Goal: Information Seeking & Learning: Compare options

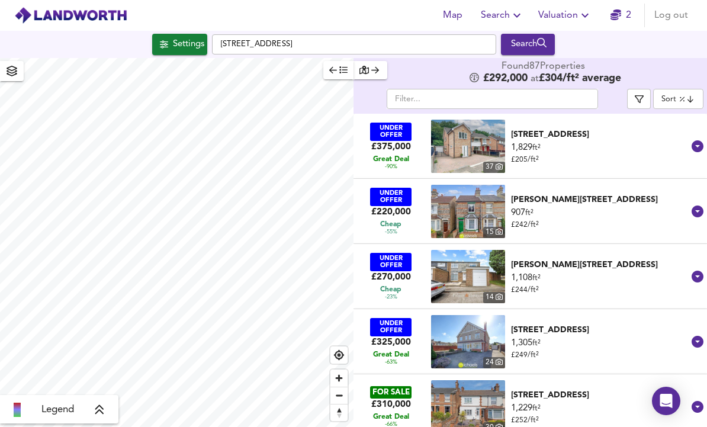
scroll to position [40, 0]
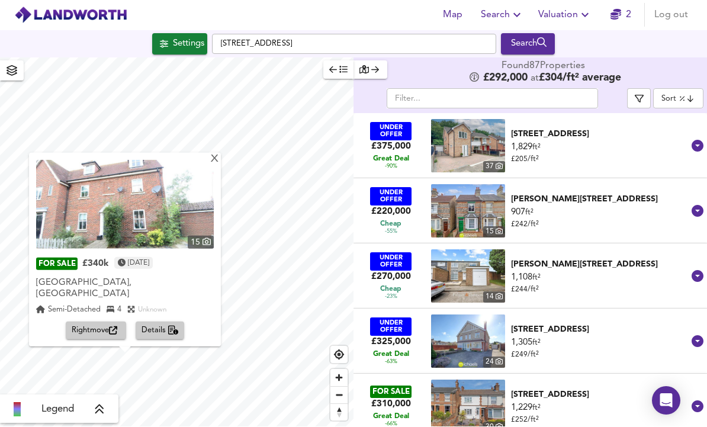
click at [672, 59] on body "Map Search Valuation 2 Log out Settings [GEOGRAPHIC_DATA] Search X 15 FOR SALE …" at bounding box center [353, 213] width 707 height 427
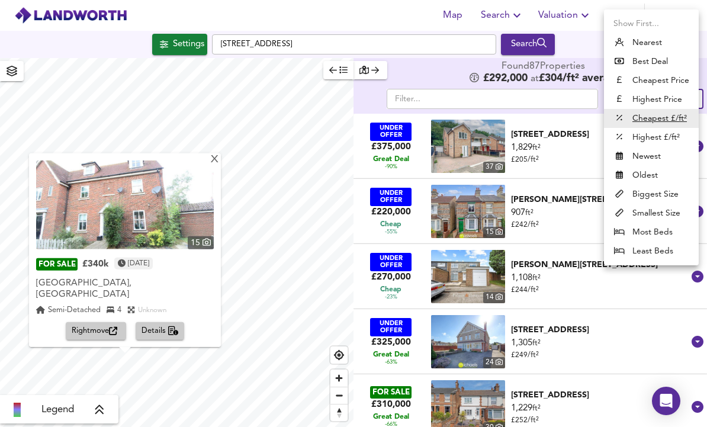
click at [634, 84] on li "Cheapest Price" at bounding box center [651, 80] width 95 height 19
type input "cheapest"
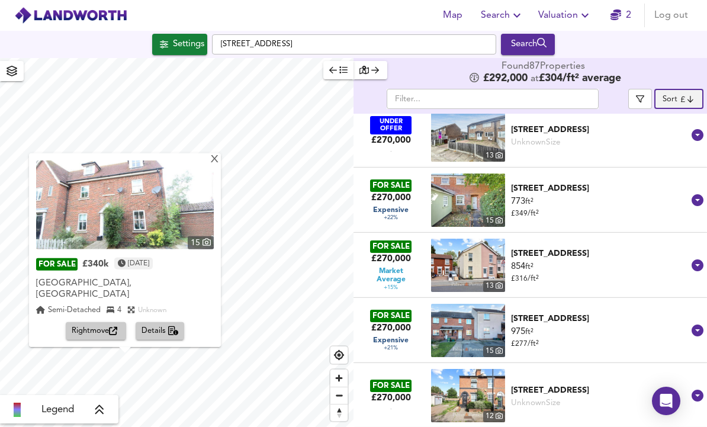
scroll to position [1446, 0]
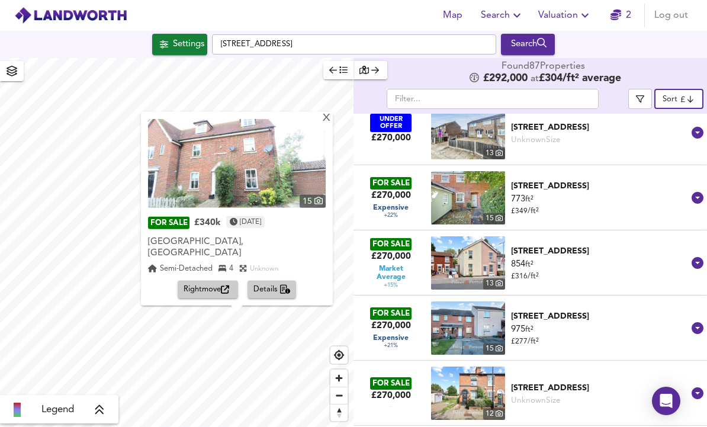
click at [177, 37] on div "Settings" at bounding box center [188, 44] width 31 height 15
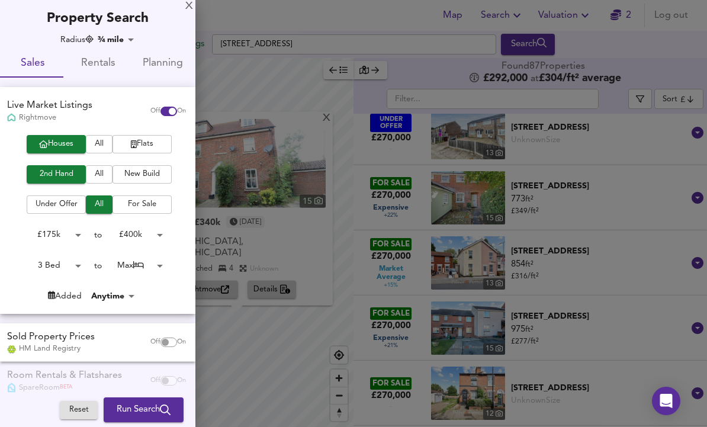
click at [115, 37] on body "Map Search Valuation 2 Log out Settings [GEOGRAPHIC_DATA] Search X 15 FOR SALE …" at bounding box center [353, 213] width 707 height 427
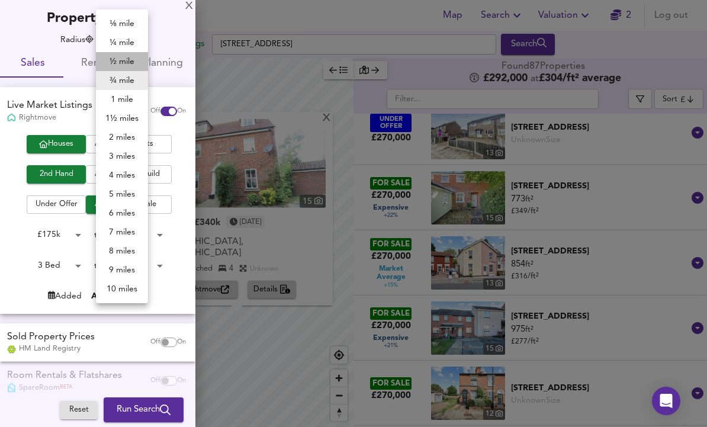
click at [117, 57] on li "½ mile" at bounding box center [122, 61] width 52 height 19
type input "805"
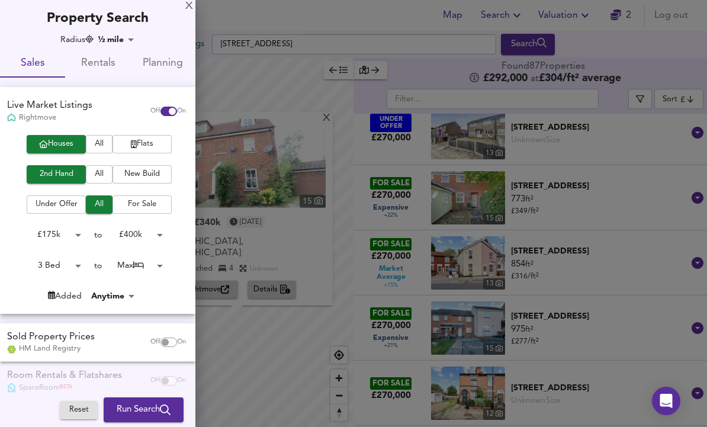
click at [136, 233] on body "Map Search Valuation 2 Log out Settings [GEOGRAPHIC_DATA] Search X 15 FOR SALE …" at bounding box center [353, 213] width 707 height 427
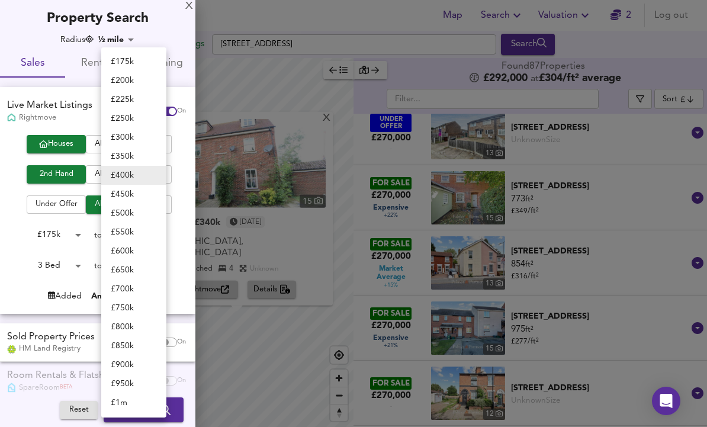
click at [121, 211] on li "£ 500k" at bounding box center [133, 213] width 65 height 19
type input "500000"
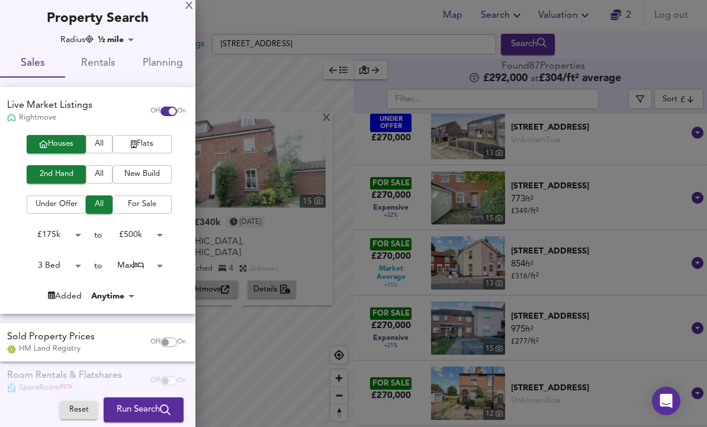
click at [133, 405] on span "Run Search" at bounding box center [144, 409] width 54 height 15
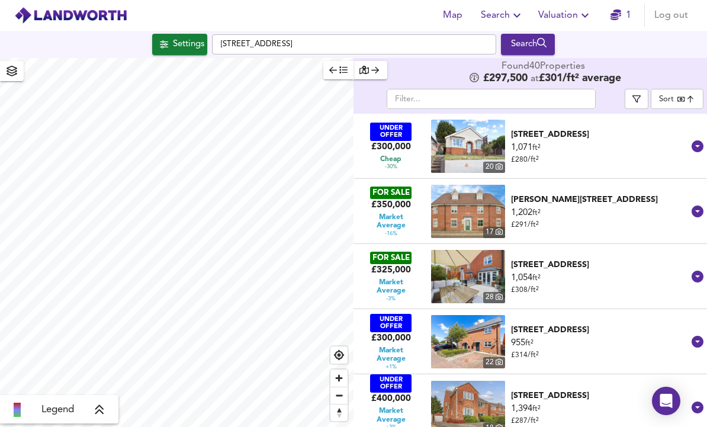
click at [682, 63] on body "Map Search Valuation 1 Log out Settings [GEOGRAPHIC_DATA] Search Legend Found 4…" at bounding box center [353, 213] width 707 height 427
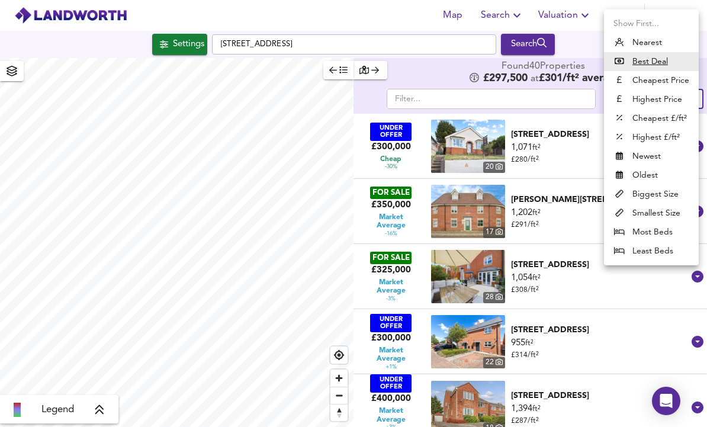
click at [440, 33] on div at bounding box center [353, 213] width 707 height 427
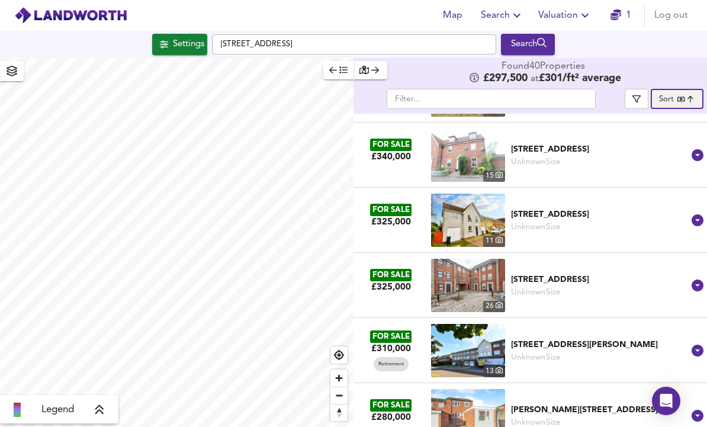
scroll to position [1099, 0]
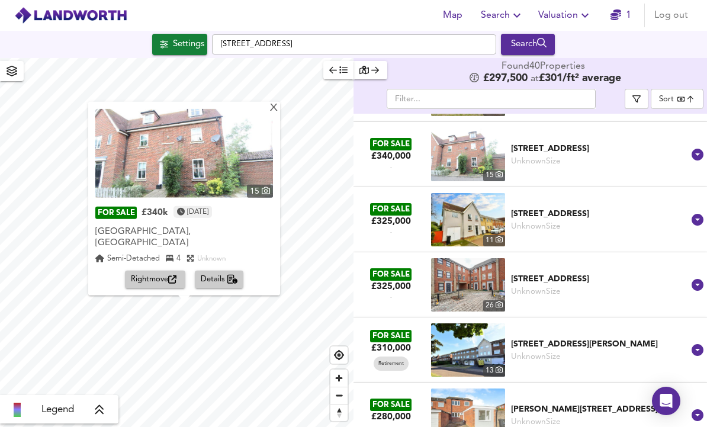
click at [279, 102] on div "X" at bounding box center [274, 107] width 10 height 11
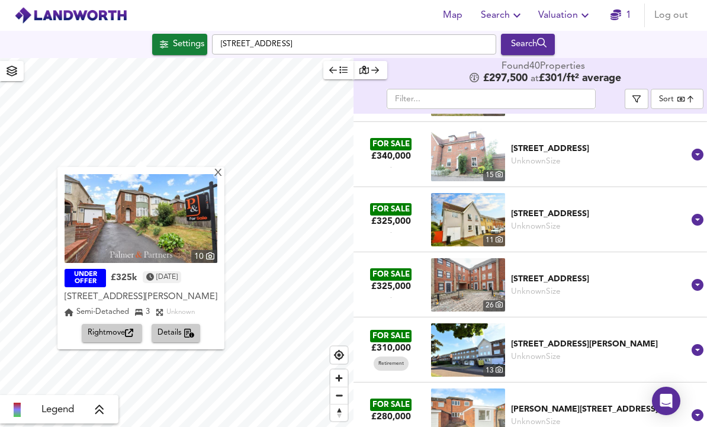
click at [223, 168] on div "X" at bounding box center [218, 173] width 10 height 11
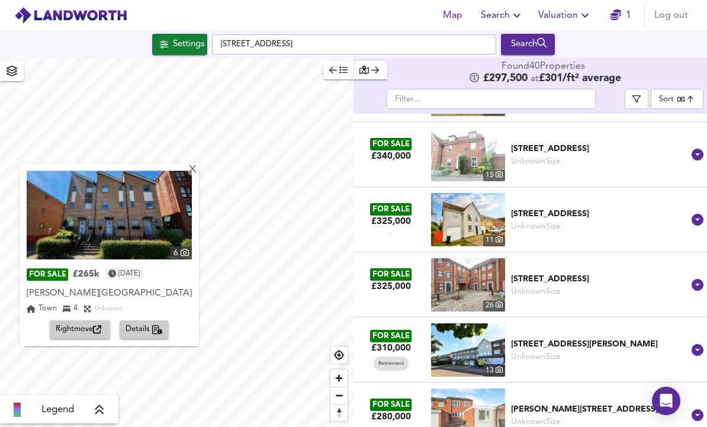
click at [198, 165] on div "X" at bounding box center [193, 170] width 10 height 11
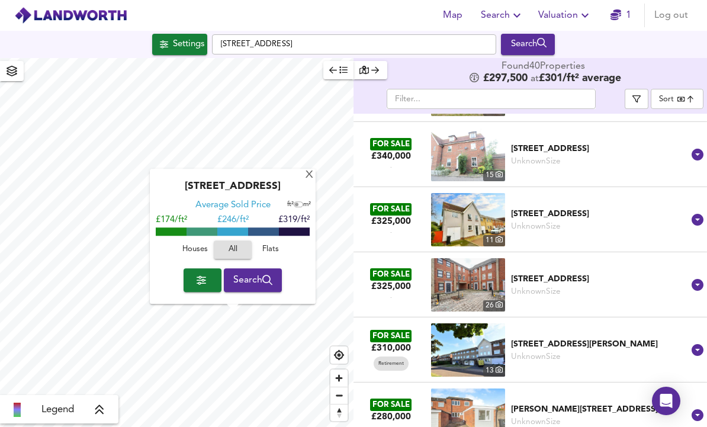
click at [302, 169] on div "Swan Close, CO4 3BL Average Sold Price ft² m² £174/ft² £ 246/ft² £319/ft² House…" at bounding box center [233, 236] width 166 height 135
click at [311, 170] on div "X" at bounding box center [309, 175] width 10 height 11
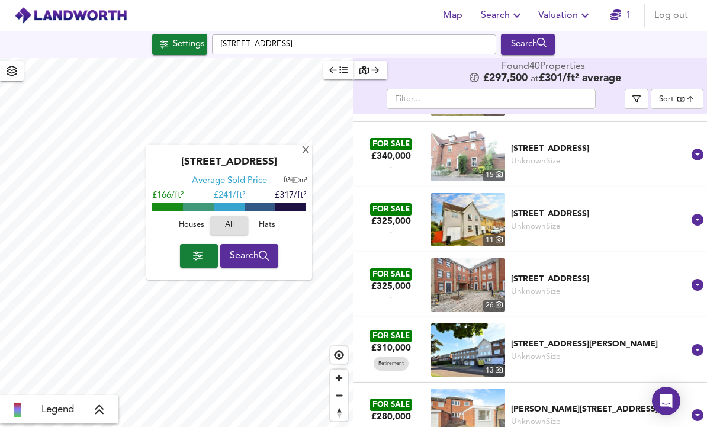
click at [308, 146] on div "X" at bounding box center [306, 151] width 10 height 11
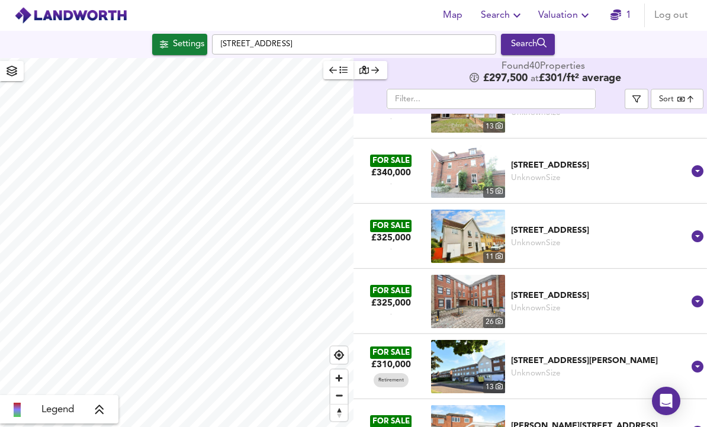
scroll to position [1086, 0]
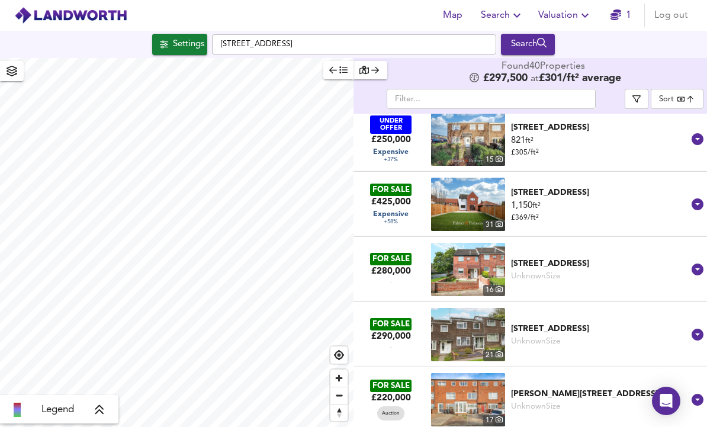
click at [690, 57] on body "Map Search Valuation 1 Log out Settings [GEOGRAPHIC_DATA] Search Legend Found 4…" at bounding box center [353, 213] width 707 height 427
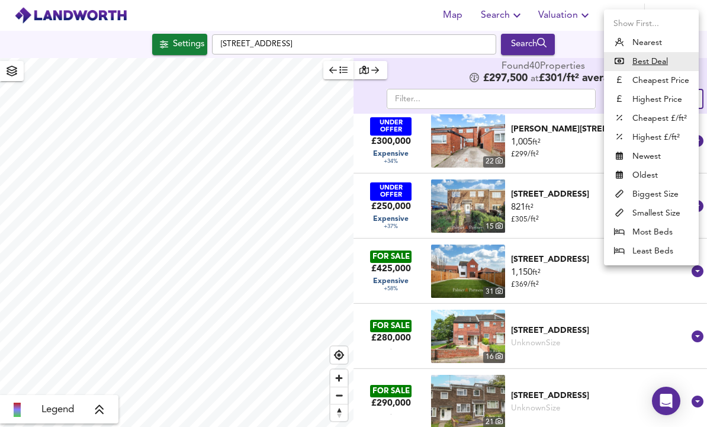
scroll to position [657, 0]
click at [677, 79] on li "Cheapest Price" at bounding box center [651, 80] width 95 height 19
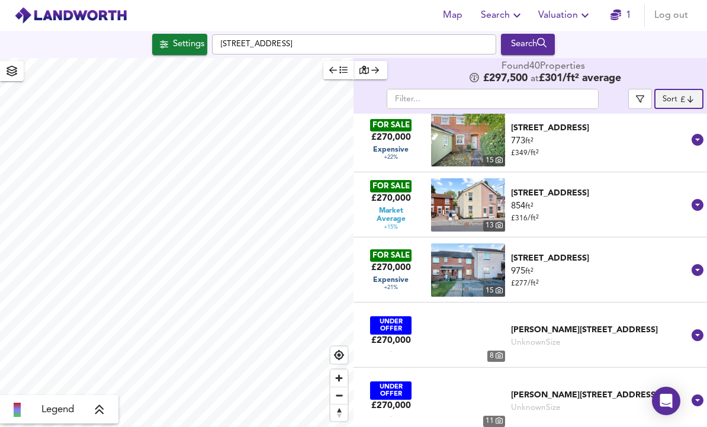
type input "cheapest"
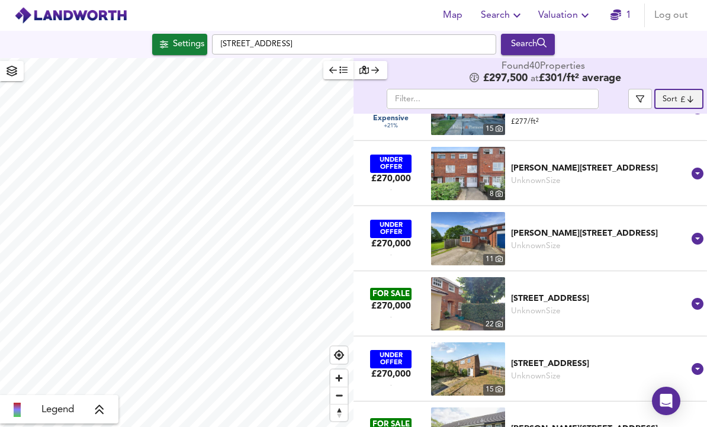
scroll to position [839, 0]
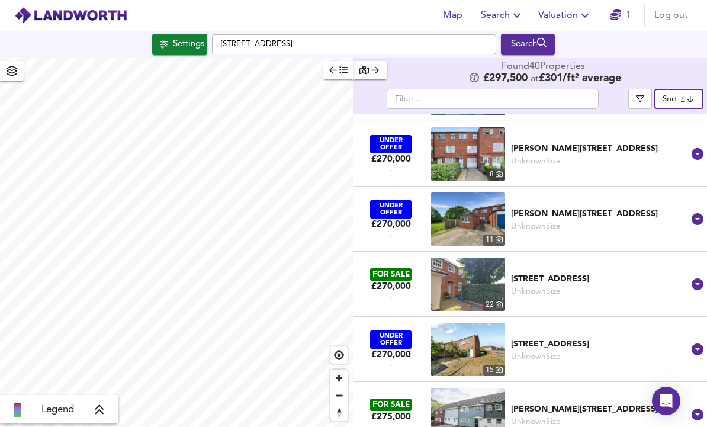
click at [615, 286] on div "Unknown Size" at bounding box center [600, 291] width 178 height 11
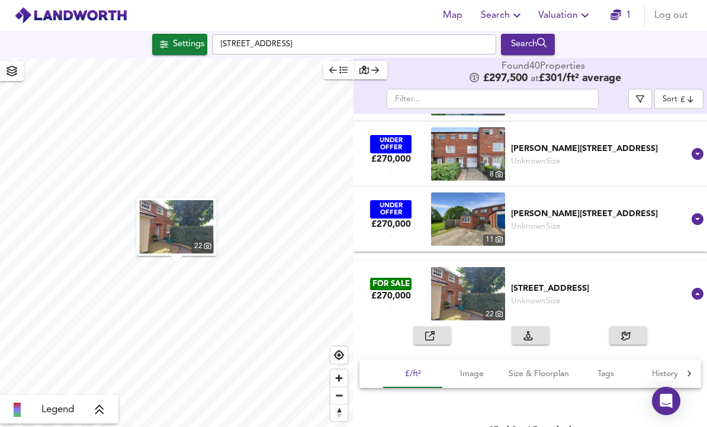
click at [610, 282] on div "[STREET_ADDRESS]" at bounding box center [600, 288] width 178 height 12
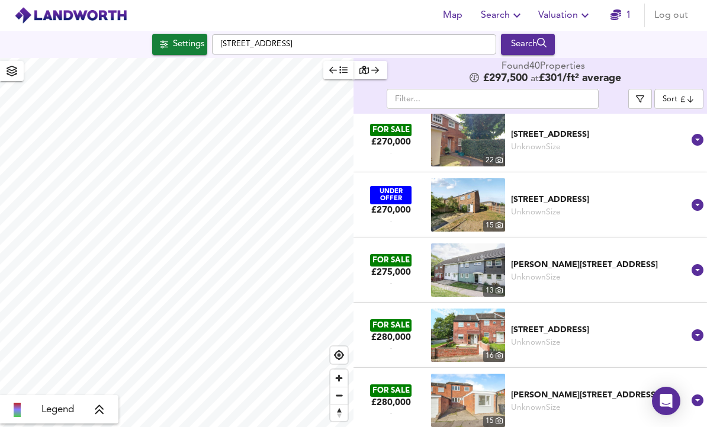
scroll to position [985, 0]
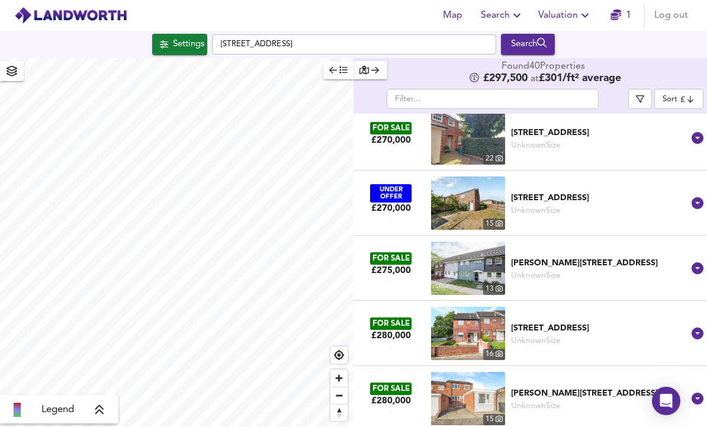
click at [610, 243] on div "FOR SALE £275,000 - [STREET_ADDRESS][PERSON_NAME] Unknown Size [PERSON_NAME] Cl…" at bounding box center [523, 268] width 334 height 65
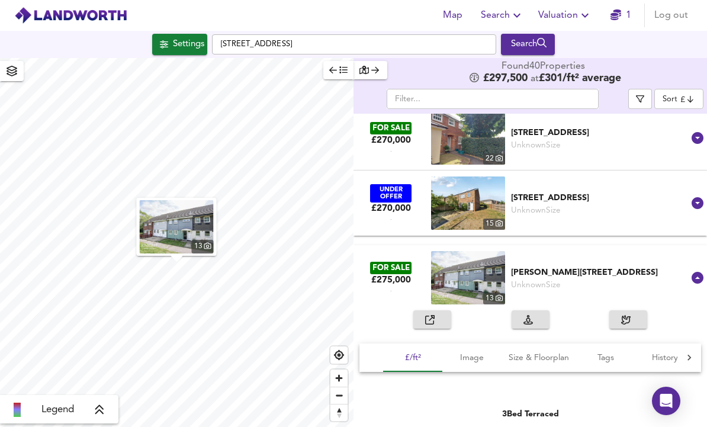
click at [607, 266] on div "[PERSON_NAME][STREET_ADDRESS]" at bounding box center [600, 272] width 178 height 12
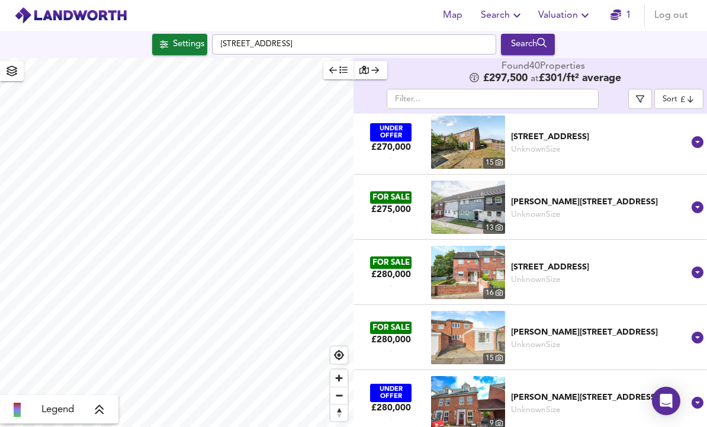
scroll to position [1051, 0]
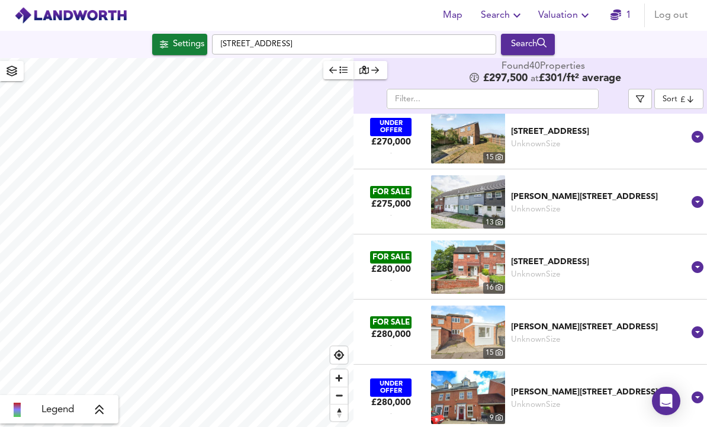
click at [606, 241] on div "FOR SALE £280,000 - [STREET_ADDRESS] Unknown [GEOGRAPHIC_DATA]" at bounding box center [523, 266] width 334 height 65
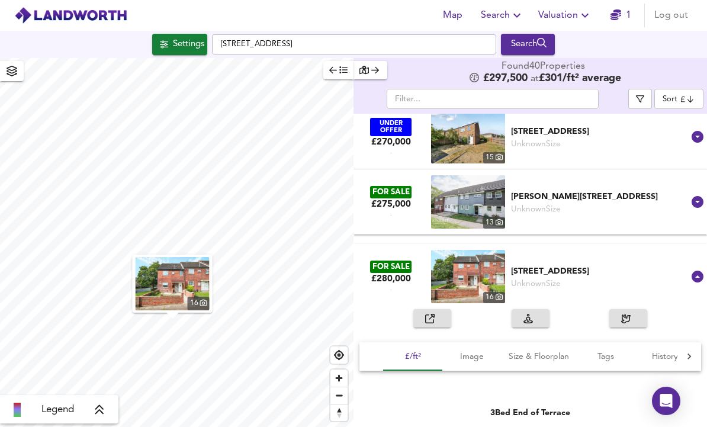
click at [603, 278] on div "Unknown Size" at bounding box center [600, 283] width 178 height 11
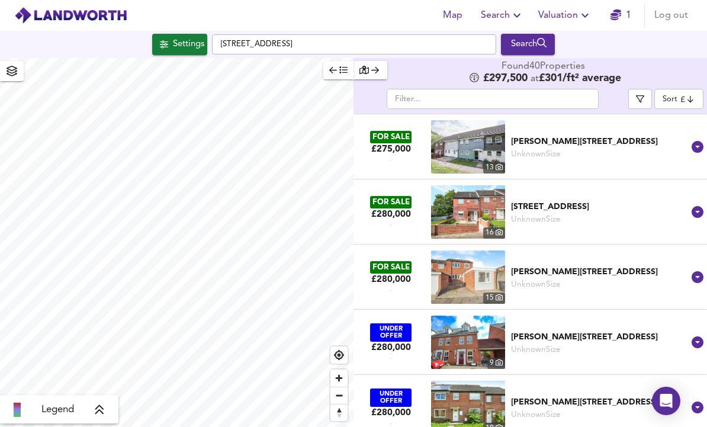
scroll to position [1115, 0]
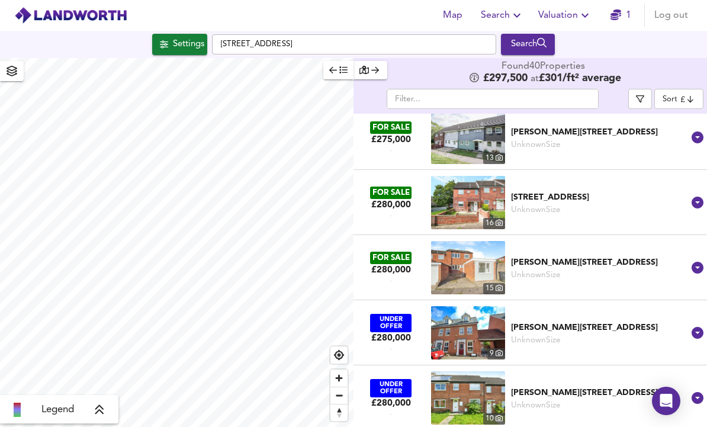
click at [604, 269] on div "Unknown Size" at bounding box center [600, 274] width 178 height 11
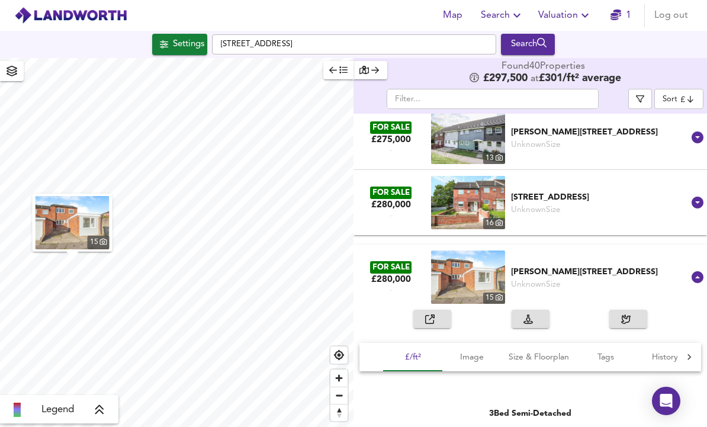
click at [583, 266] on div "[PERSON_NAME][STREET_ADDRESS]" at bounding box center [600, 272] width 178 height 12
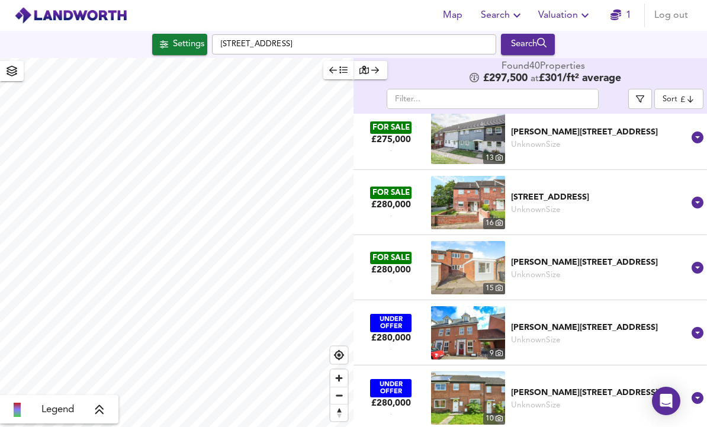
click at [586, 256] on div "[PERSON_NAME][STREET_ADDRESS]" at bounding box center [600, 262] width 178 height 12
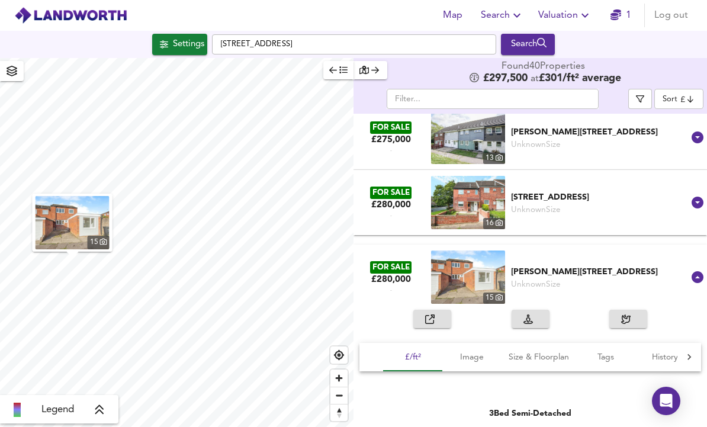
click at [436, 309] on button "button" at bounding box center [432, 318] width 38 height 18
click at [596, 251] on div "FOR SALE £280,000 - [STREET_ADDRESS][PERSON_NAME] Unknown Size [PERSON_NAME][GE…" at bounding box center [523, 276] width 334 height 65
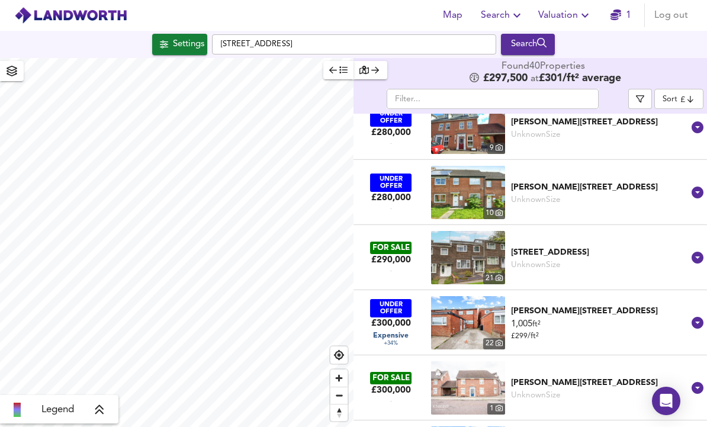
scroll to position [1326, 0]
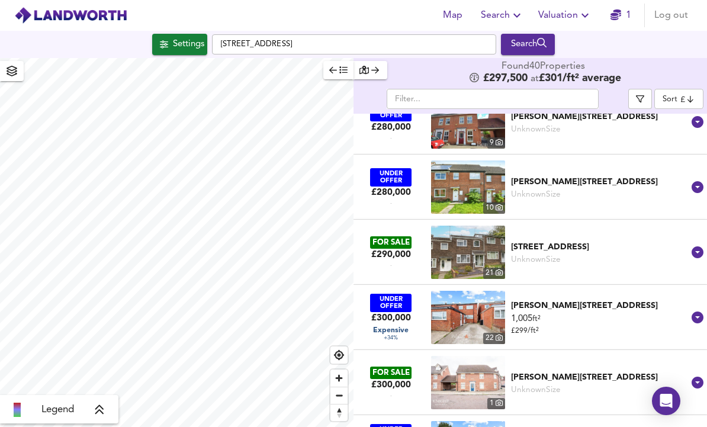
click at [585, 228] on div "FOR SALE £290,000 - [STREET_ADDRESS] Unknown [GEOGRAPHIC_DATA][STREET_ADDRESS]" at bounding box center [523, 252] width 334 height 65
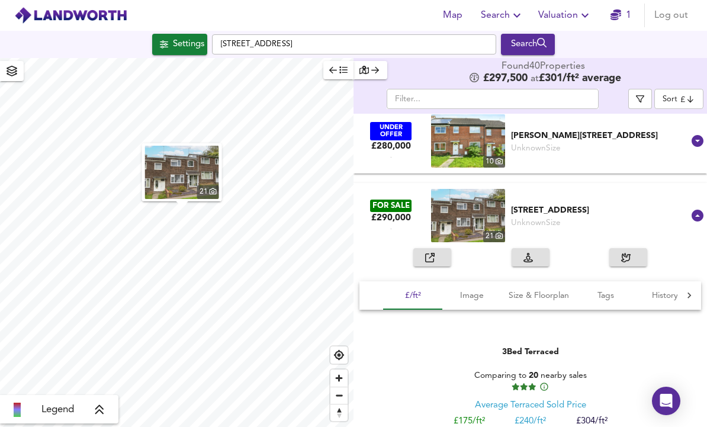
scroll to position [1373, 0]
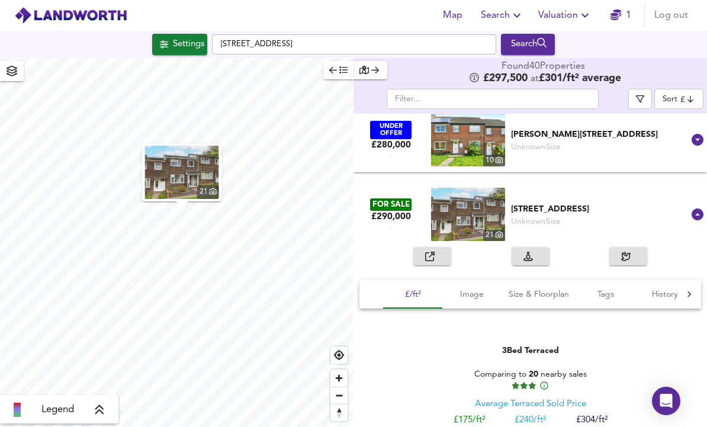
click at [588, 203] on div "[STREET_ADDRESS]" at bounding box center [600, 209] width 178 height 12
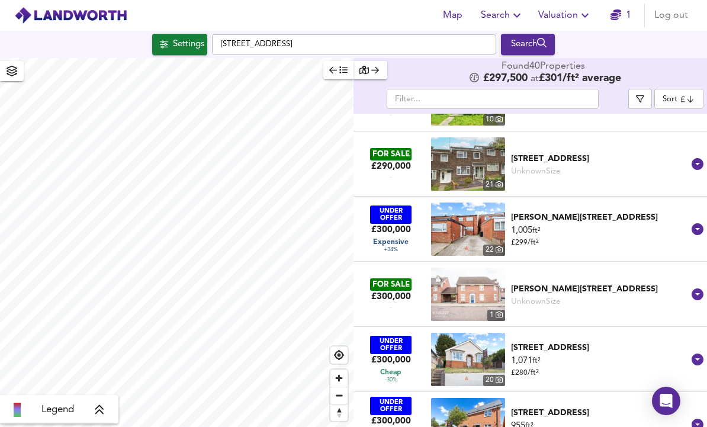
scroll to position [1427, 0]
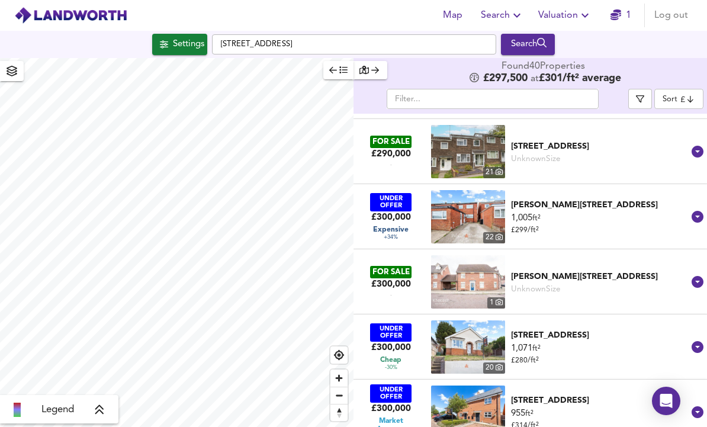
click at [576, 270] on div "[PERSON_NAME][STREET_ADDRESS]" at bounding box center [600, 276] width 178 height 12
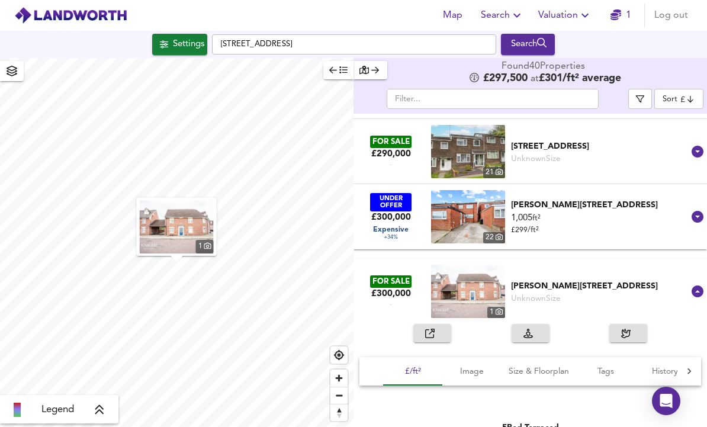
click at [578, 280] on div "[PERSON_NAME][STREET_ADDRESS]" at bounding box center [600, 286] width 178 height 12
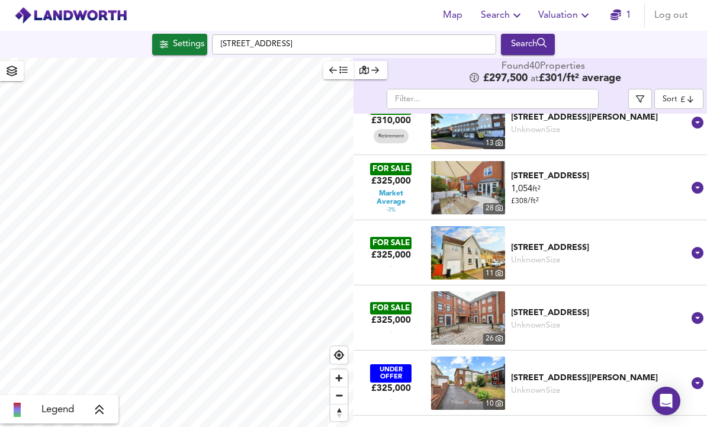
scroll to position [1794, 0]
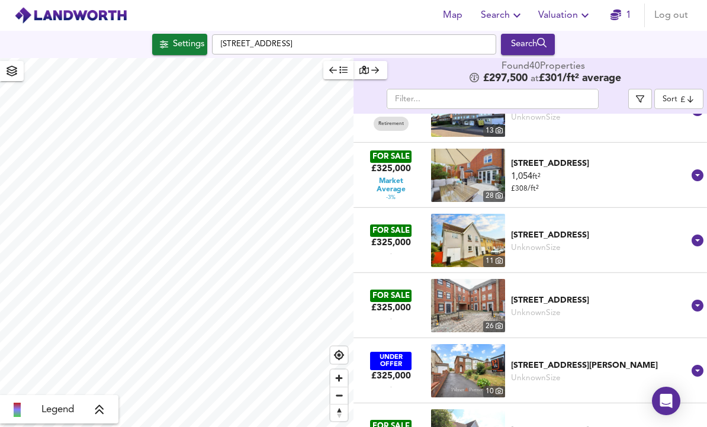
click at [586, 307] on div "Unknown Size" at bounding box center [600, 312] width 178 height 11
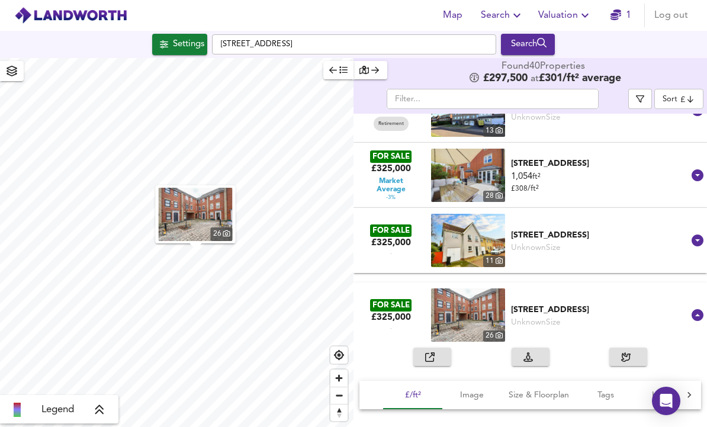
click at [583, 304] on div "[STREET_ADDRESS]" at bounding box center [600, 310] width 178 height 12
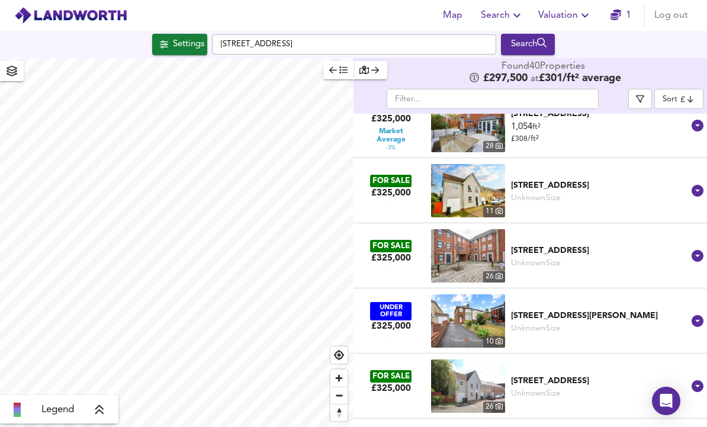
scroll to position [1891, 0]
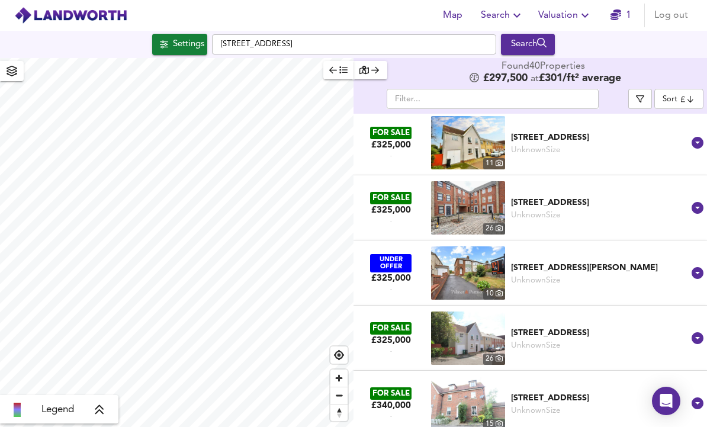
click at [601, 327] on div "[STREET_ADDRESS]" at bounding box center [600, 333] width 178 height 12
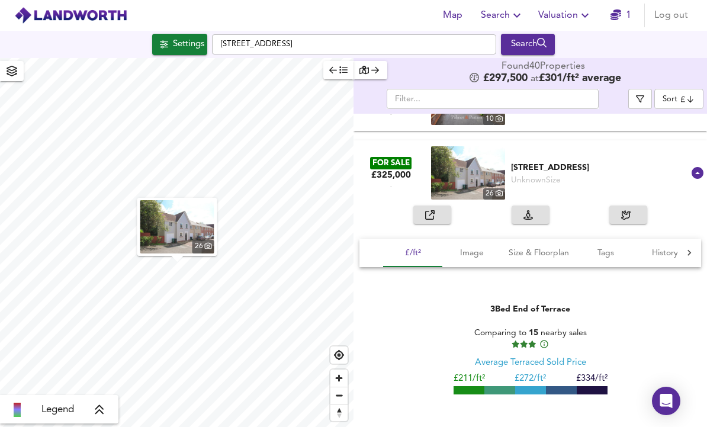
scroll to position [2074, 0]
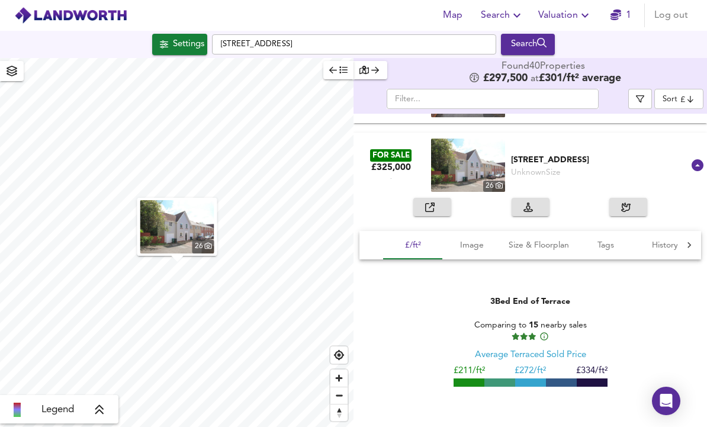
click at [581, 167] on div "Unknown Size" at bounding box center [600, 172] width 178 height 11
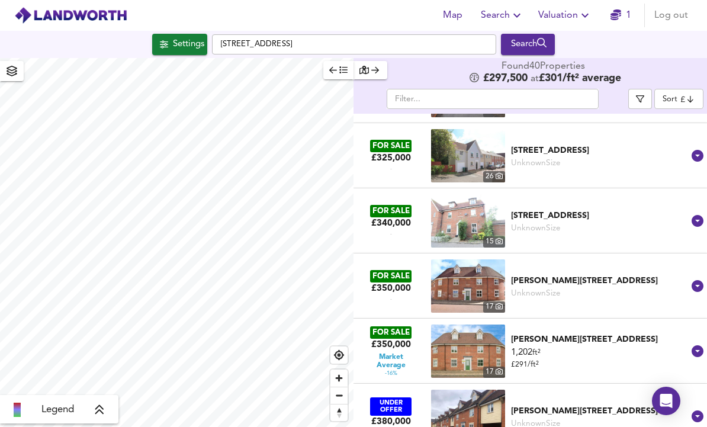
click at [586, 188] on div "FOR SALE £340,000 - [STREET_ADDRESS] Unknown [GEOGRAPHIC_DATA]" at bounding box center [523, 220] width 334 height 65
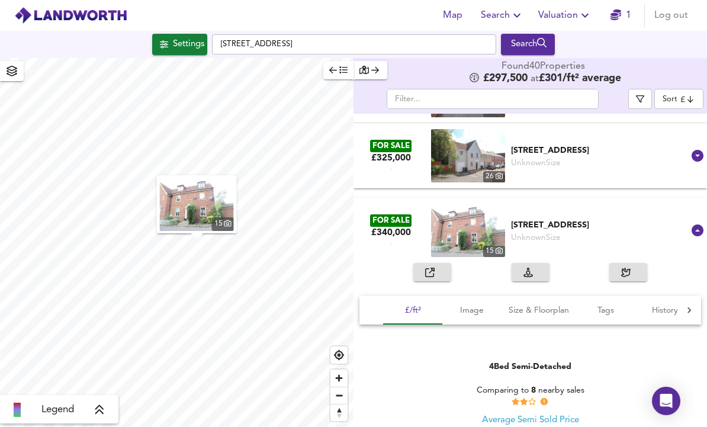
click at [581, 219] on div "[STREET_ADDRESS]" at bounding box center [600, 225] width 178 height 12
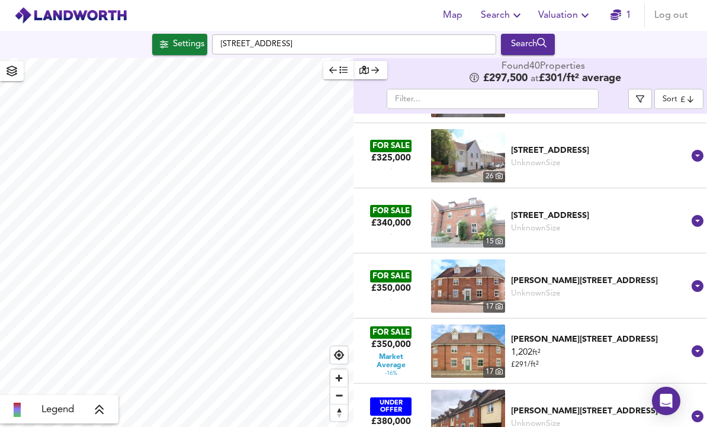
click at [596, 131] on div "FOR SALE £325,000 - [STREET_ADDRESS] Unknown Size [GEOGRAPHIC_DATA]" at bounding box center [523, 155] width 334 height 65
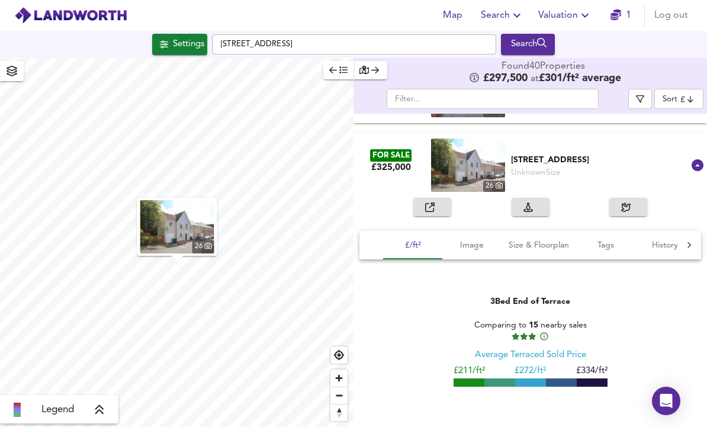
click at [438, 200] on div "button" at bounding box center [432, 207] width 14 height 14
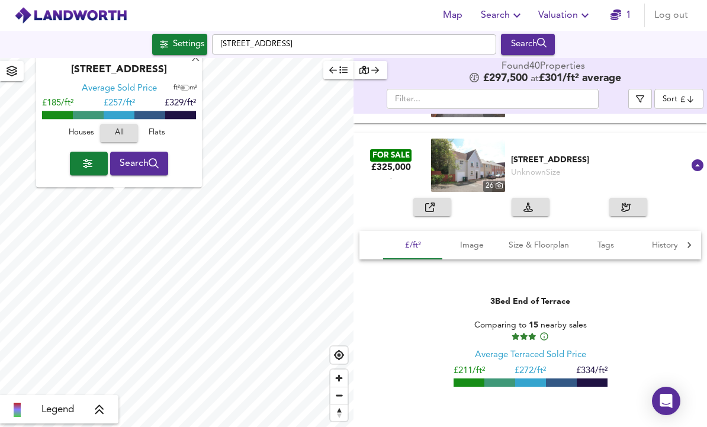
click at [198, 53] on div "X" at bounding box center [196, 58] width 10 height 11
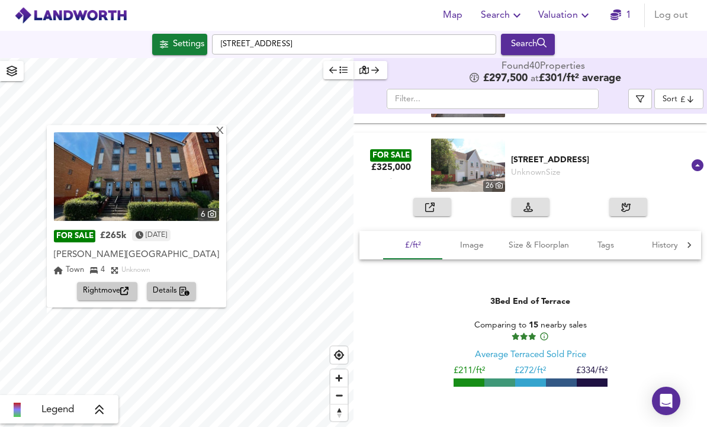
click at [122, 285] on span "Rightmove" at bounding box center [107, 292] width 49 height 14
click at [175, 37] on div "Settings" at bounding box center [188, 44] width 31 height 15
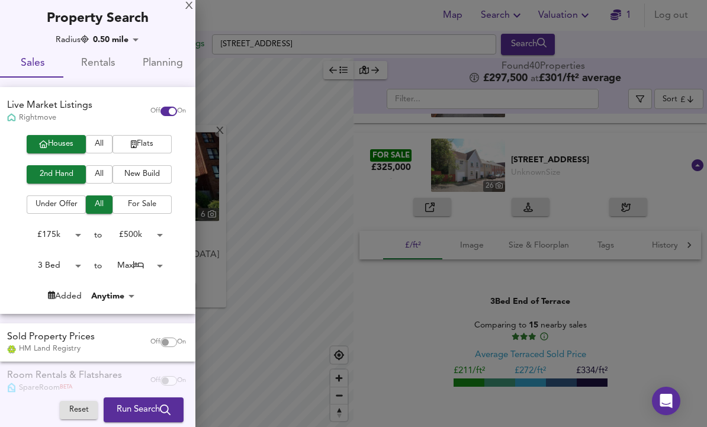
click at [53, 260] on body "Map Search Valuation 1 Log out Settings [GEOGRAPHIC_DATA] Search X 6 FOR SALE £…" at bounding box center [353, 213] width 707 height 427
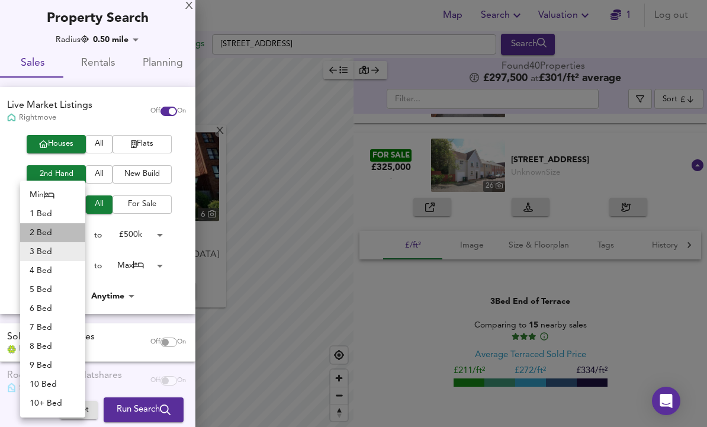
click at [45, 232] on li "2 Bed" at bounding box center [52, 232] width 65 height 19
type input "2"
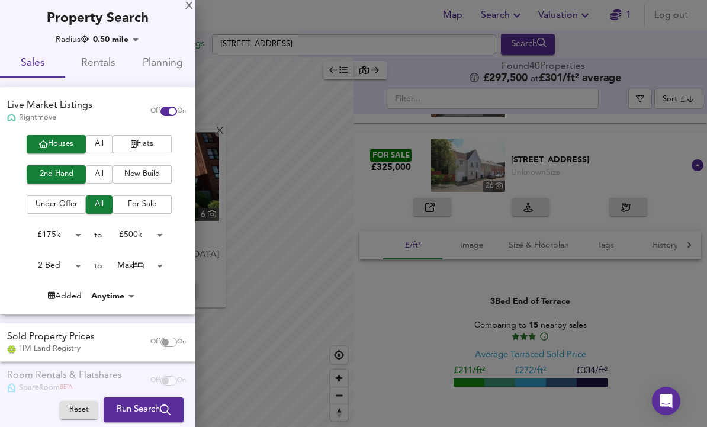
click at [122, 404] on span "Run Search" at bounding box center [144, 409] width 54 height 15
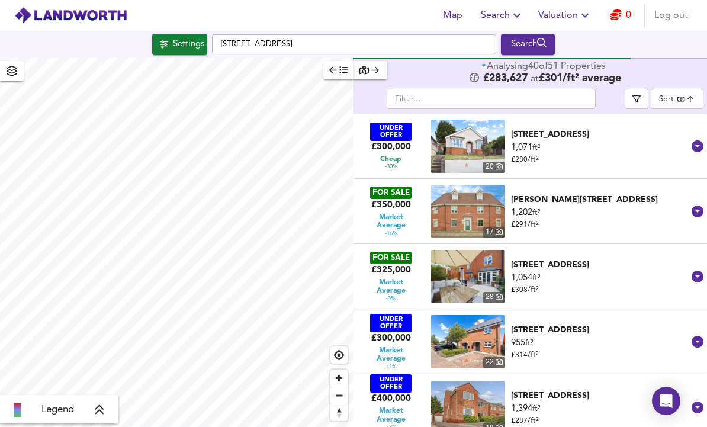
click at [675, 55] on body "Map Search Valuation 0 Log out Settings [GEOGRAPHIC_DATA] Search Legend Analysi…" at bounding box center [353, 213] width 707 height 427
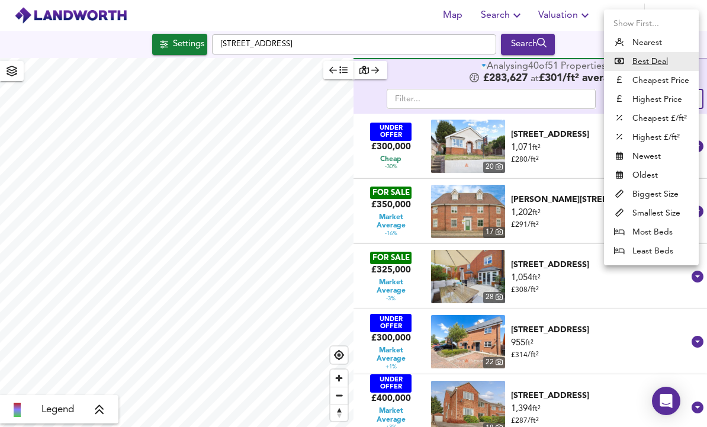
click at [675, 82] on li "Cheapest Price" at bounding box center [651, 80] width 95 height 19
type input "cheapest"
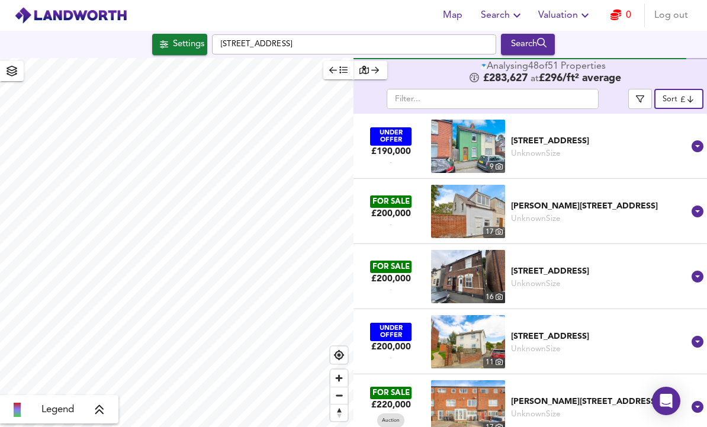
click at [602, 148] on div "Unknown Size" at bounding box center [600, 153] width 178 height 11
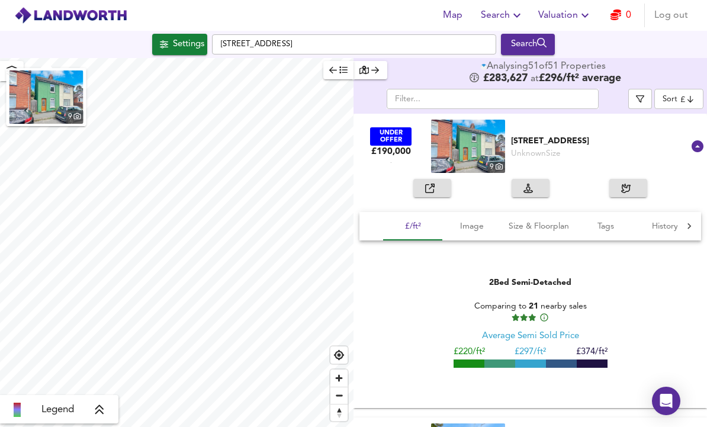
click at [653, 135] on div "[STREET_ADDRESS]" at bounding box center [600, 141] width 178 height 12
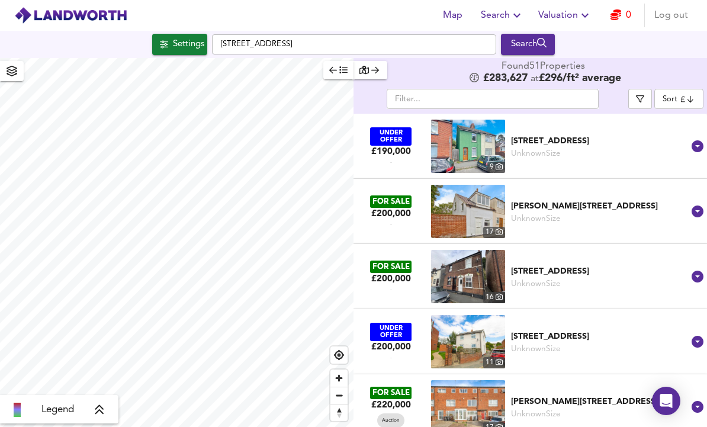
click at [601, 213] on div "Unknown Size" at bounding box center [600, 218] width 178 height 11
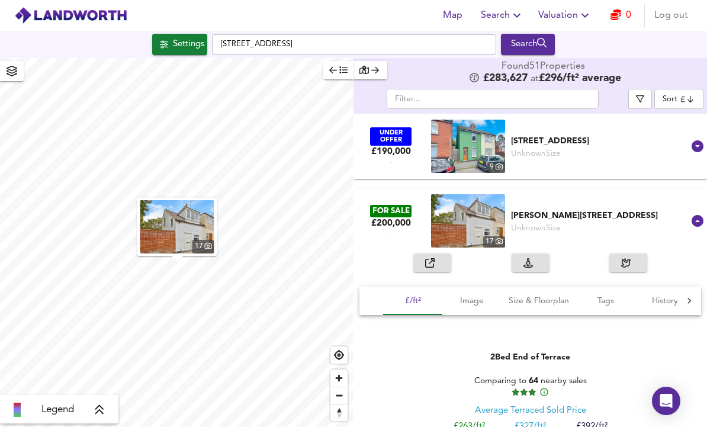
click at [605, 223] on div "Unknown Size" at bounding box center [600, 228] width 178 height 11
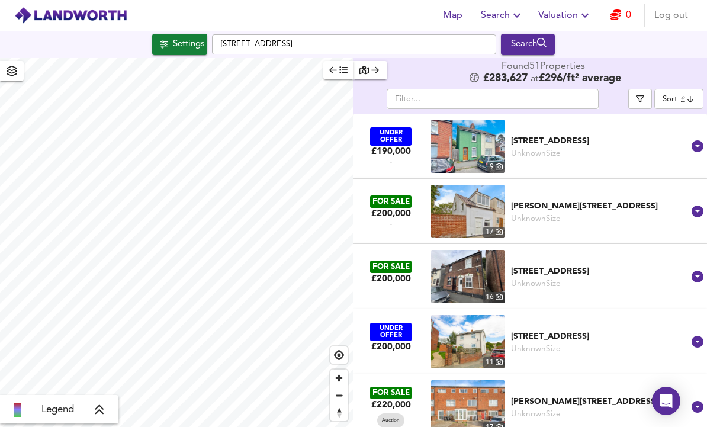
click at [608, 244] on div "FOR SALE £200,000 - [STREET_ADDRESS] Unknown [GEOGRAPHIC_DATA]" at bounding box center [523, 276] width 334 height 65
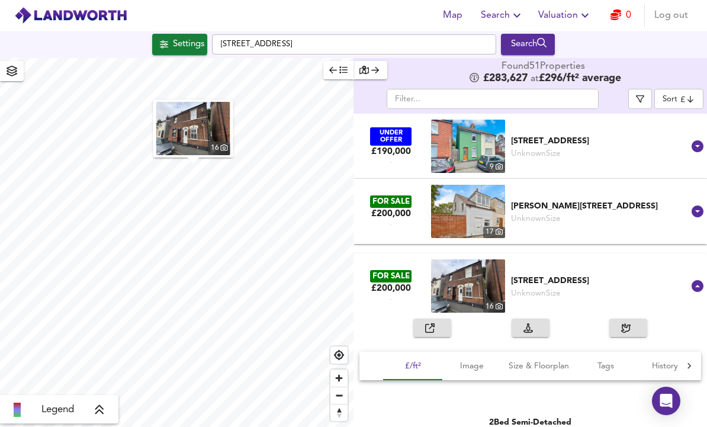
click at [440, 321] on span "button" at bounding box center [432, 328] width 26 height 14
click at [537, 200] on div "[PERSON_NAME][STREET_ADDRESS]" at bounding box center [600, 206] width 178 height 12
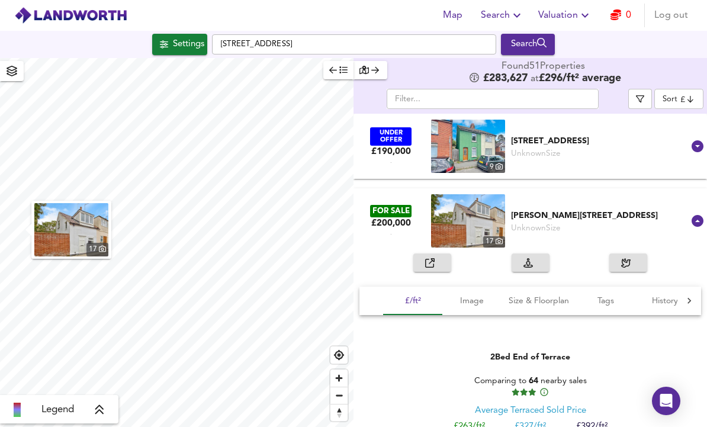
click at [414, 253] on button "button" at bounding box center [432, 262] width 38 height 18
click at [401, 157] on div "-" at bounding box center [390, 161] width 45 height 8
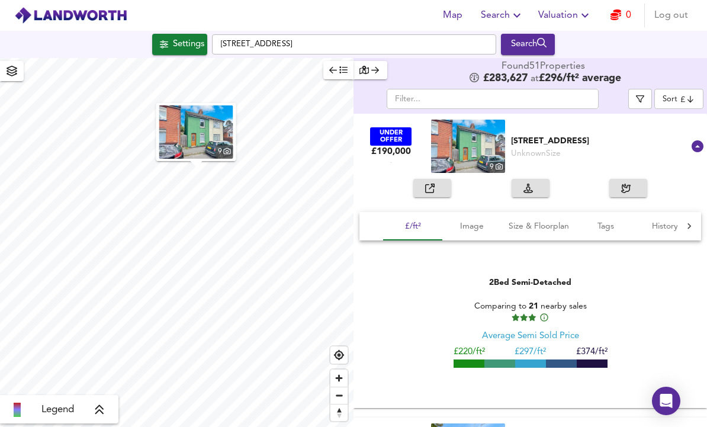
click at [425, 192] on div "button" at bounding box center [432, 188] width 14 height 14
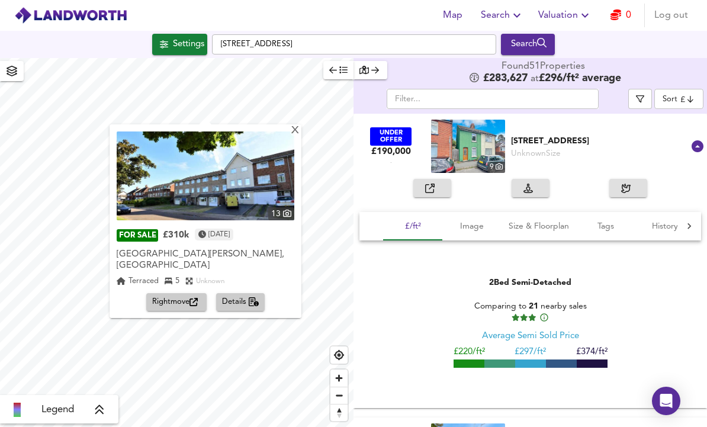
click at [167, 295] on span "Rightmove" at bounding box center [176, 302] width 49 height 14
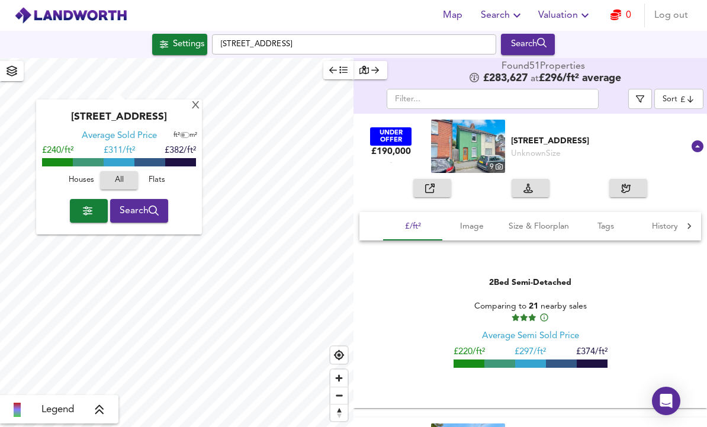
click at [195, 106] on div "X" at bounding box center [196, 106] width 10 height 11
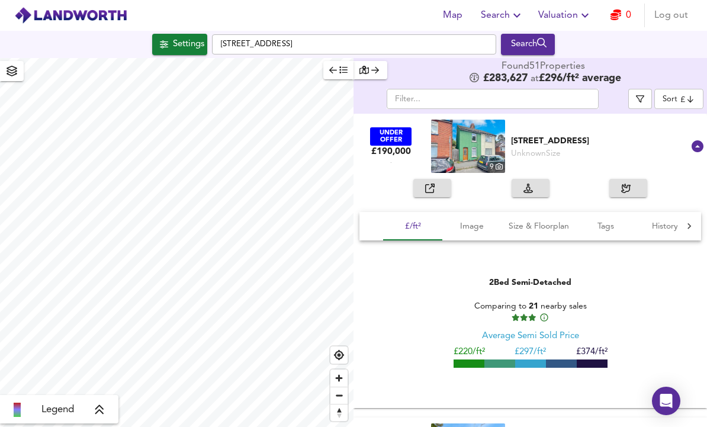
click at [688, 138] on div "[STREET_ADDRESS]" at bounding box center [600, 141] width 178 height 12
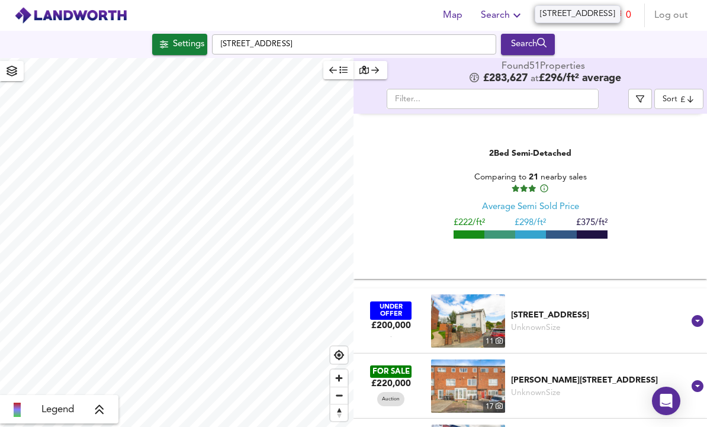
scroll to position [508, 0]
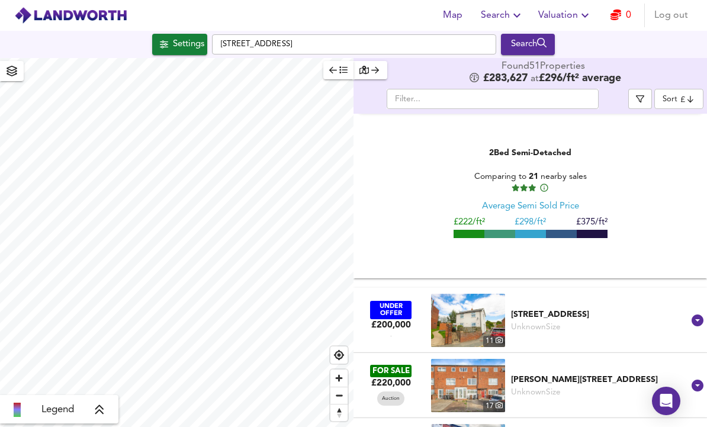
click at [623, 308] on div "[STREET_ADDRESS]" at bounding box center [600, 314] width 178 height 12
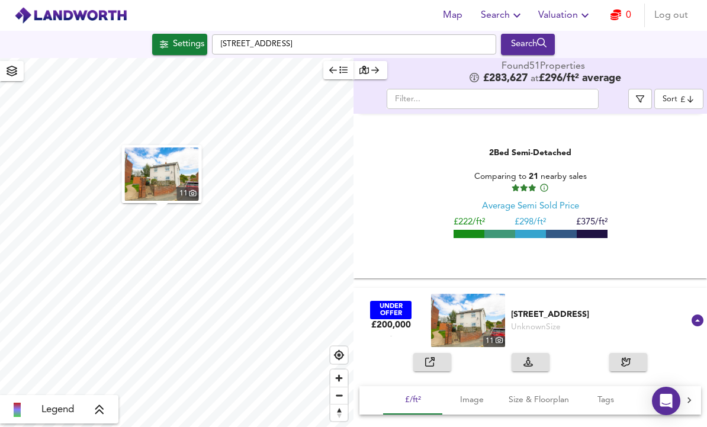
click at [450, 356] on button "button" at bounding box center [432, 362] width 38 height 18
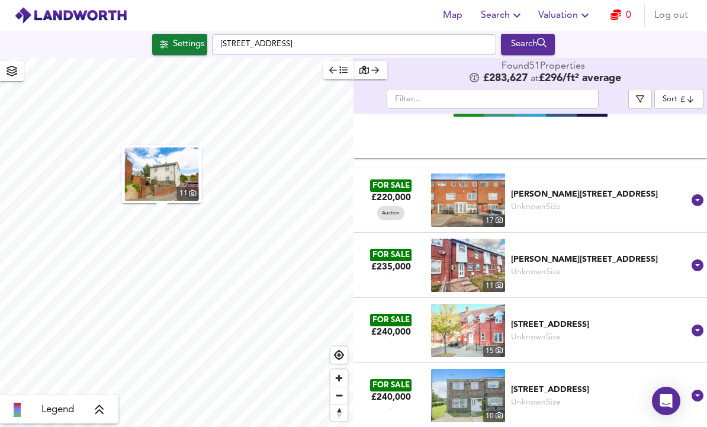
scroll to position [938, 0]
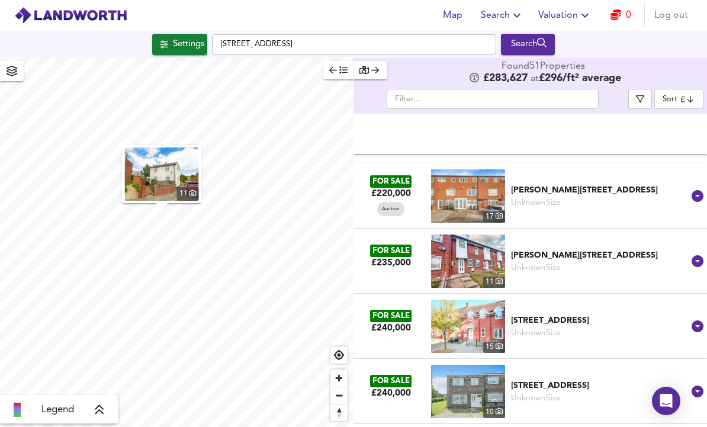
click at [566, 261] on div "[PERSON_NAME][STREET_ADDRESS]" at bounding box center [600, 255] width 178 height 12
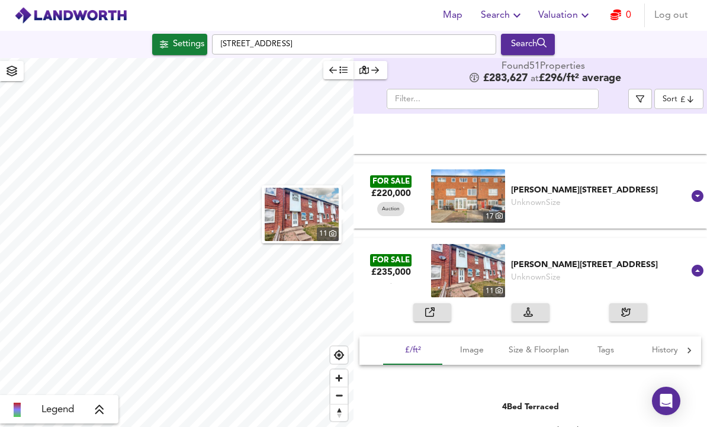
click at [445, 305] on span "button" at bounding box center [432, 312] width 26 height 14
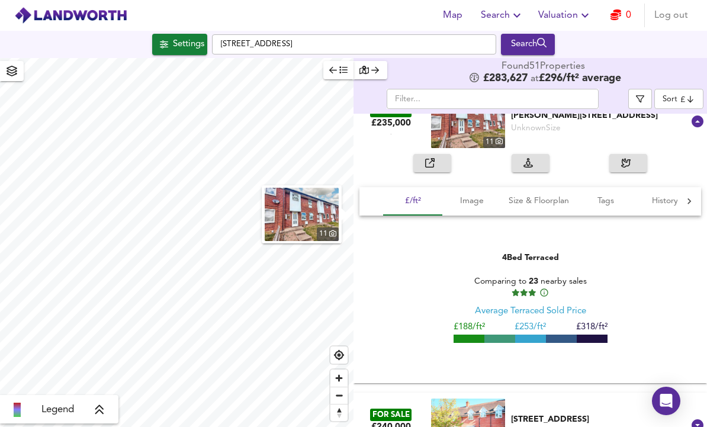
scroll to position [1095, 0]
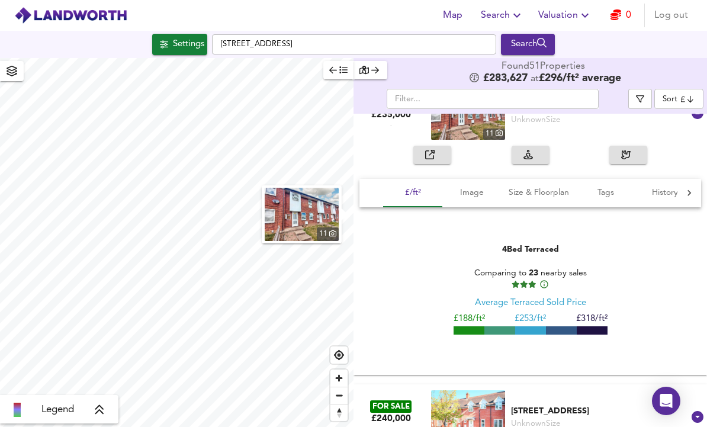
click at [576, 141] on div "FOR SALE £235,000 - [STREET_ADDRESS][PERSON_NAME] Unknown Size [PERSON_NAME] Cl…" at bounding box center [523, 112] width 334 height 65
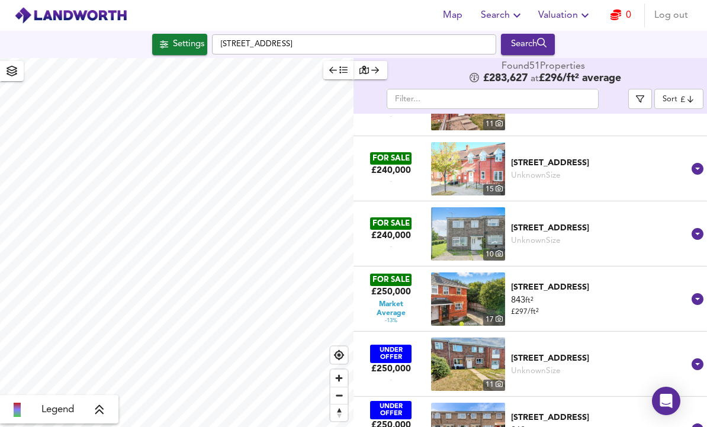
click at [598, 185] on div "FOR SALE £240,000 - [STREET_ADDRESS] Unknown Size [GEOGRAPHIC_DATA], [GEOGRAPHI…" at bounding box center [523, 168] width 334 height 65
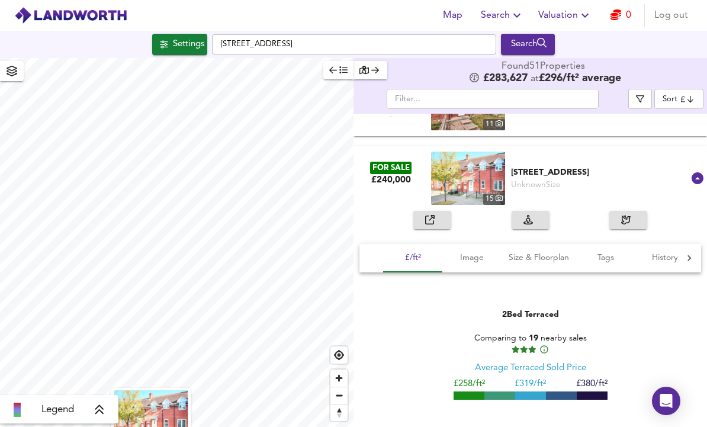
click at [554, 256] on span "Size & Floorplan" at bounding box center [538, 257] width 60 height 15
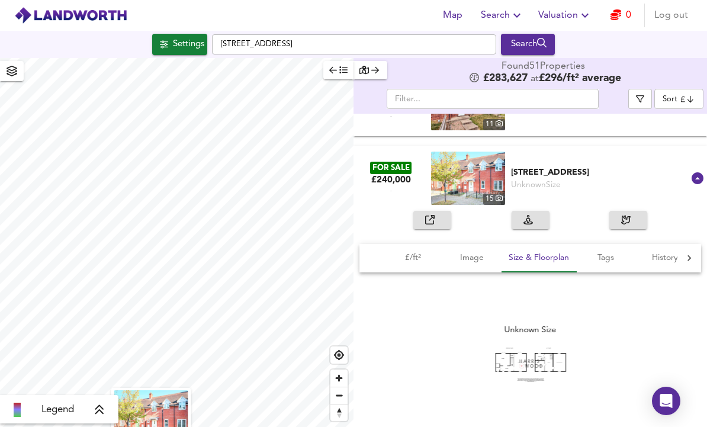
click at [440, 218] on span "button" at bounding box center [432, 220] width 26 height 14
click at [560, 166] on div "[STREET_ADDRESS]" at bounding box center [600, 172] width 178 height 12
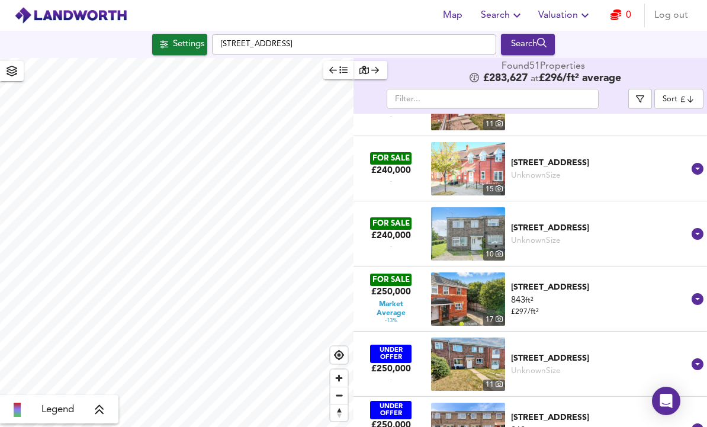
click at [557, 230] on div "[STREET_ADDRESS]" at bounding box center [600, 228] width 178 height 12
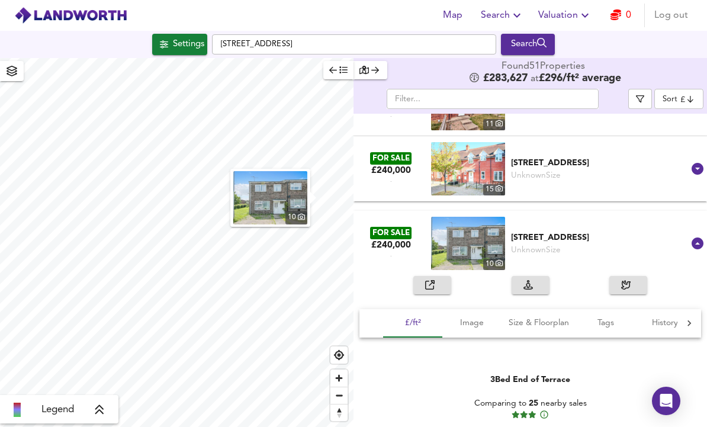
click at [562, 234] on div "[STREET_ADDRESS]" at bounding box center [600, 237] width 178 height 12
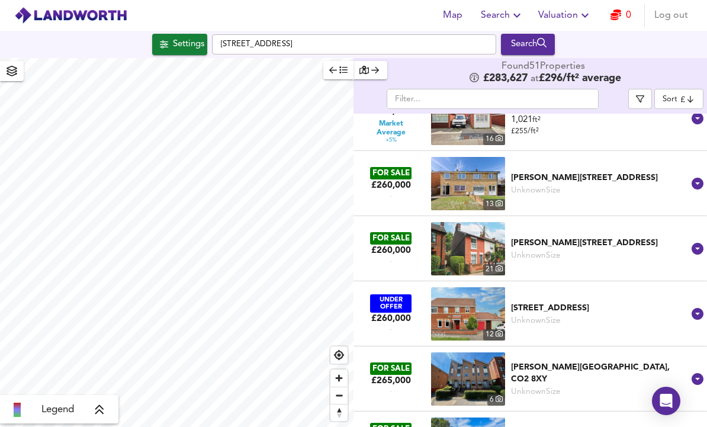
scroll to position [1666, 0]
click at [577, 246] on div "[PERSON_NAME][STREET_ADDRESS]" at bounding box center [600, 243] width 178 height 12
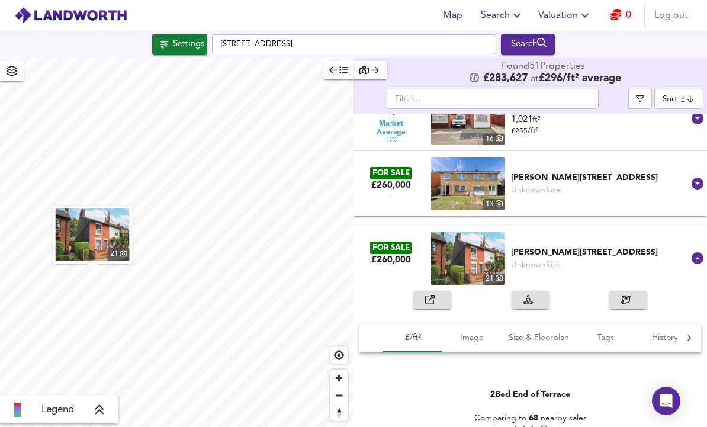
click at [579, 250] on div "[PERSON_NAME][STREET_ADDRESS]" at bounding box center [600, 252] width 178 height 12
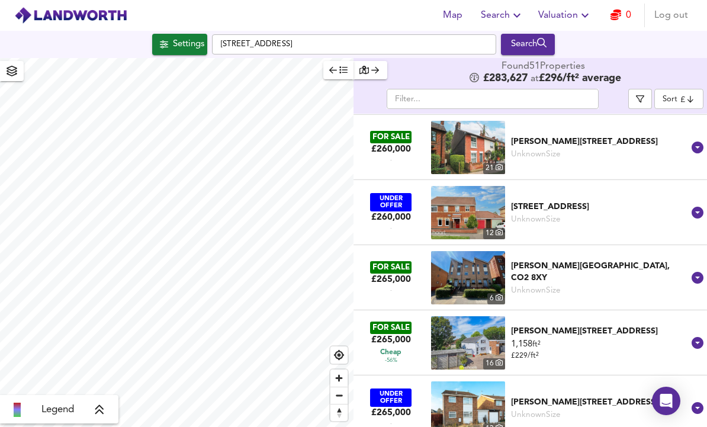
scroll to position [1771, 0]
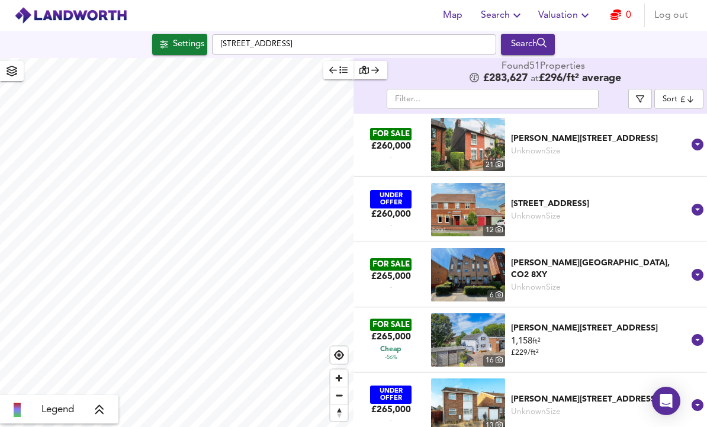
click at [592, 271] on div "[PERSON_NAME][GEOGRAPHIC_DATA], CO2 8XY" at bounding box center [600, 269] width 178 height 24
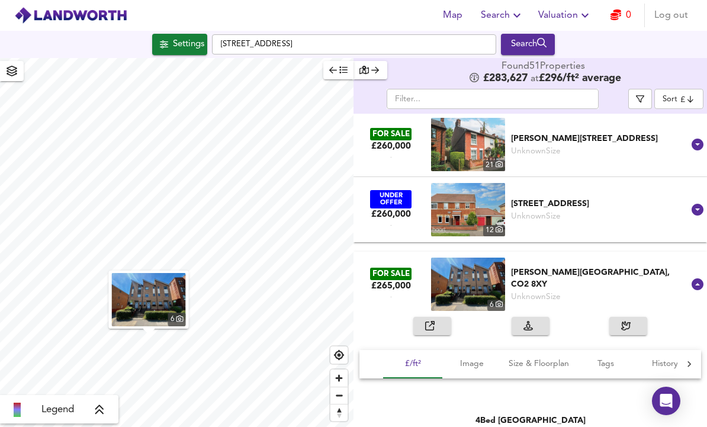
click at [594, 280] on div "[PERSON_NAME][GEOGRAPHIC_DATA], CO2 8XY" at bounding box center [600, 278] width 178 height 24
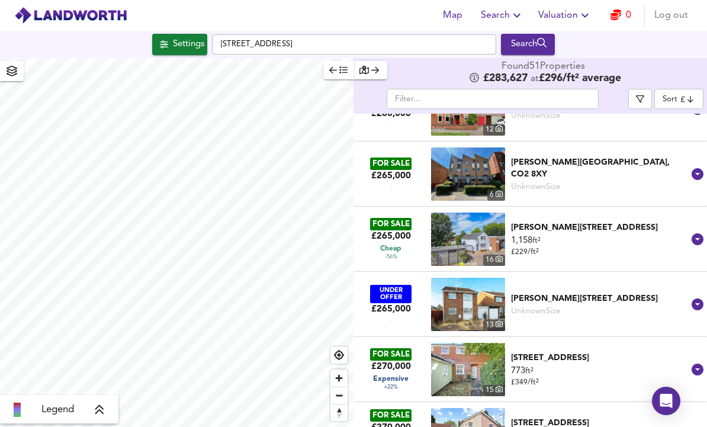
scroll to position [1876, 0]
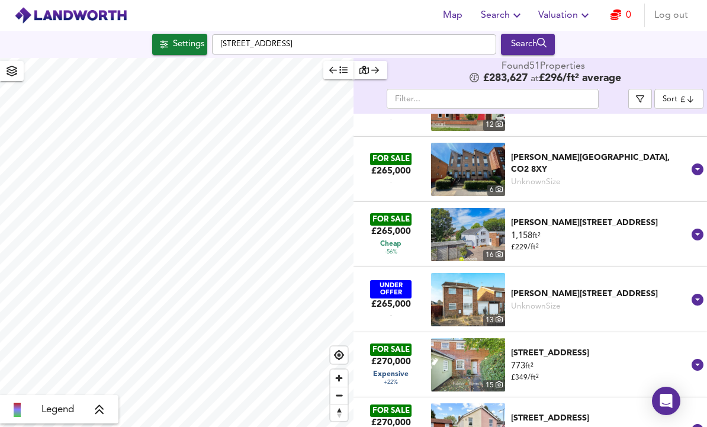
click at [584, 236] on div "1,158 ft² £ 229 / ft²" at bounding box center [600, 242] width 178 height 24
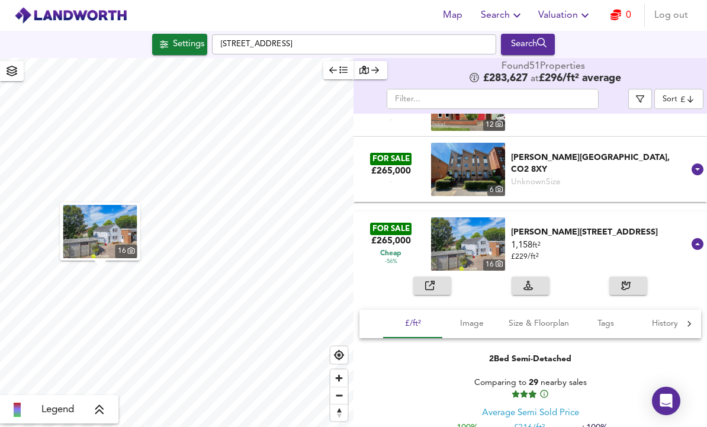
click at [531, 280] on icon "button" at bounding box center [527, 284] width 9 height 9
click at [430, 283] on icon "button" at bounding box center [429, 284] width 9 height 9
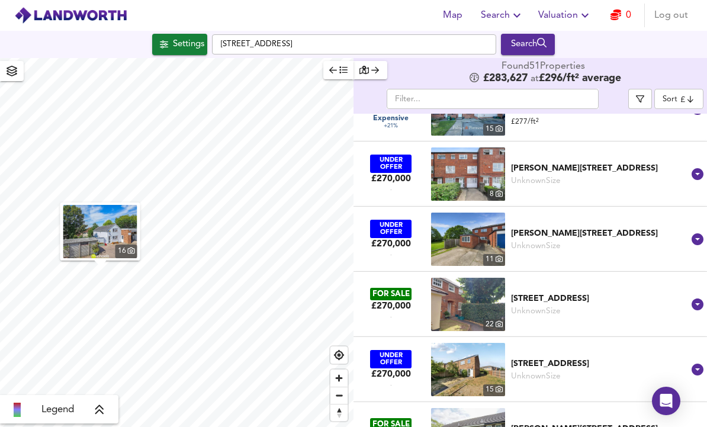
scroll to position [2510, 0]
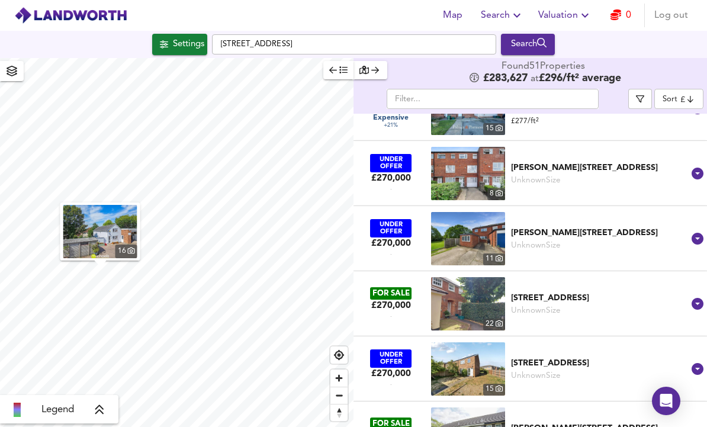
click at [441, 295] on img at bounding box center [468, 303] width 74 height 53
